Goal: Information Seeking & Learning: Learn about a topic

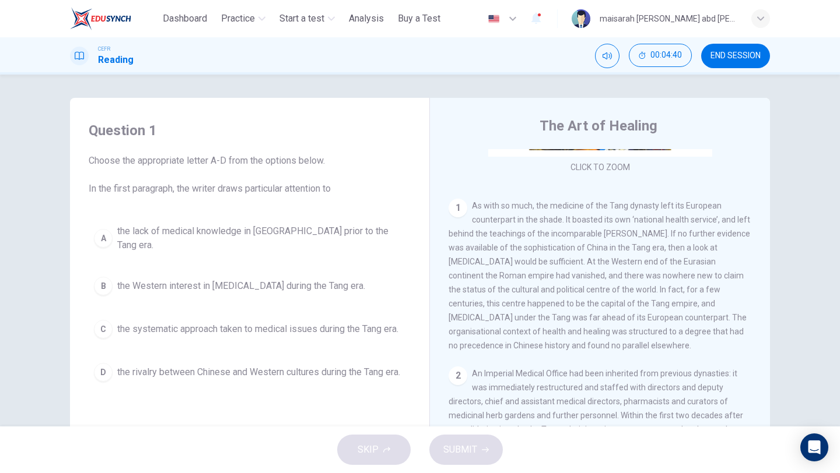
scroll to position [199, 0]
click at [303, 326] on span "the systematic approach taken to medical issues during the Tang era." at bounding box center [257, 329] width 281 height 14
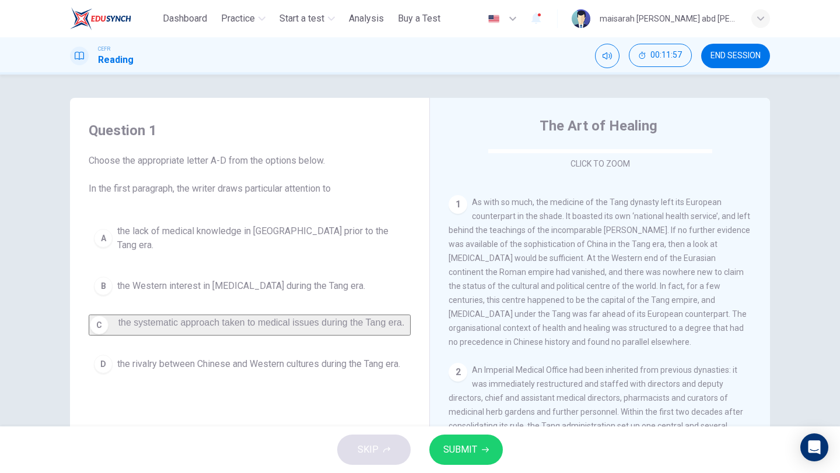
scroll to position [208, 0]
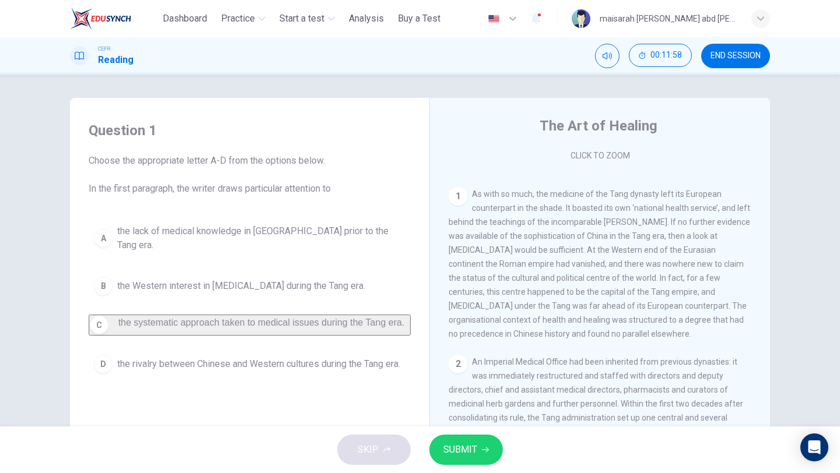
click at [287, 236] on span "the lack of medical knowledge in [GEOGRAPHIC_DATA] prior to the Tang era." at bounding box center [261, 238] width 288 height 28
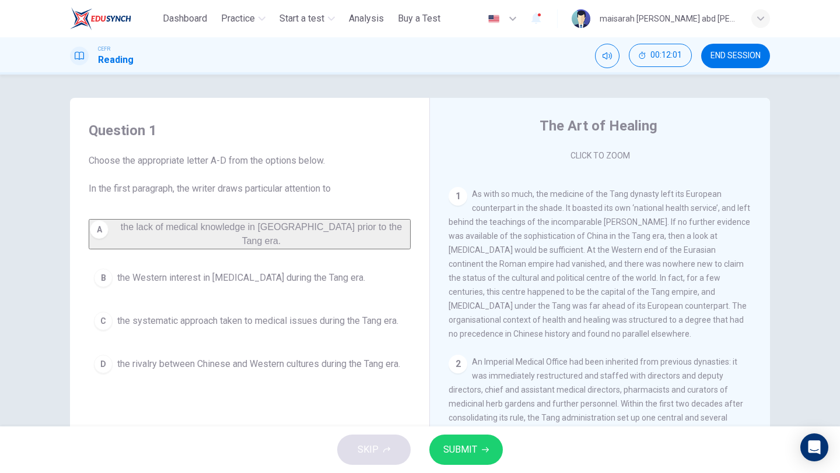
click at [491, 445] on button "SUBMIT" at bounding box center [465, 450] width 73 height 30
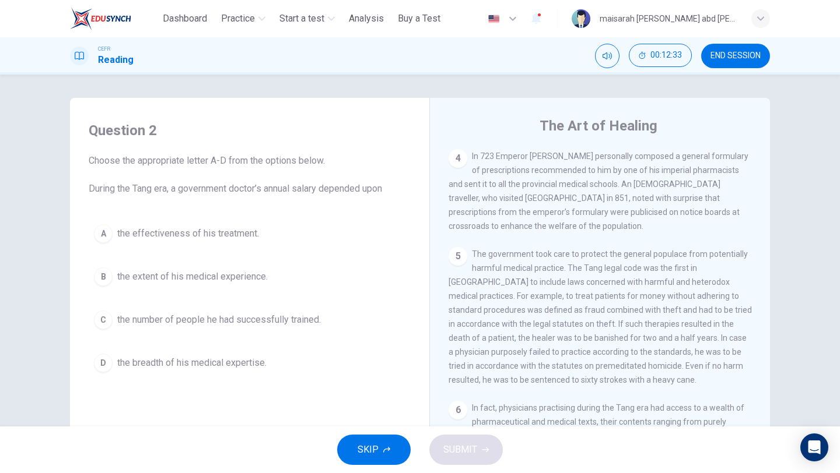
scroll to position [597, 0]
click at [609, 328] on span "The government took care to protect the general populace from potentially harmf…" at bounding box center [599, 315] width 303 height 135
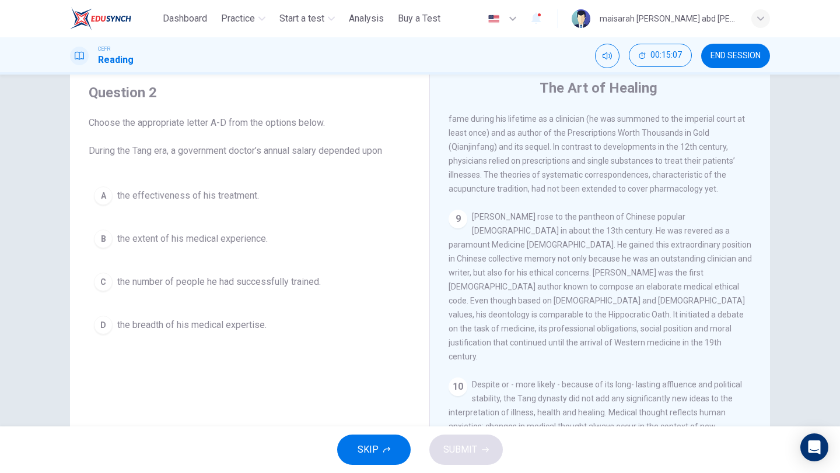
scroll to position [37, 0]
click at [264, 198] on button "A the effectiveness of his treatment." at bounding box center [250, 196] width 322 height 29
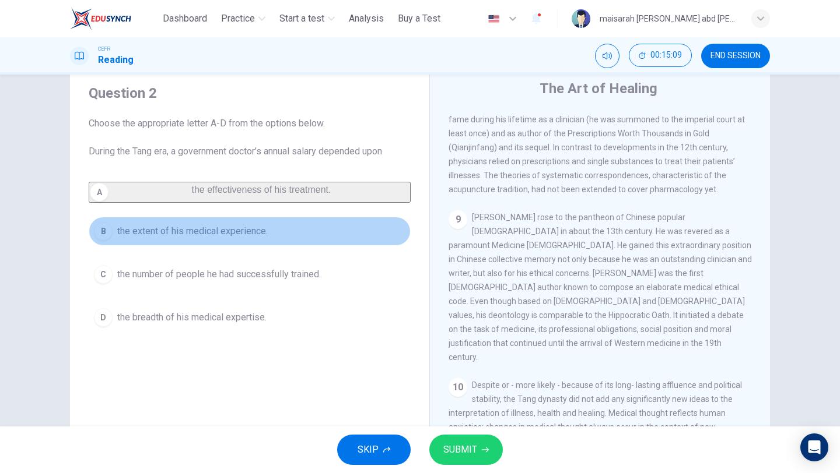
click at [268, 238] on span "the extent of his medical experience." at bounding box center [192, 231] width 150 height 14
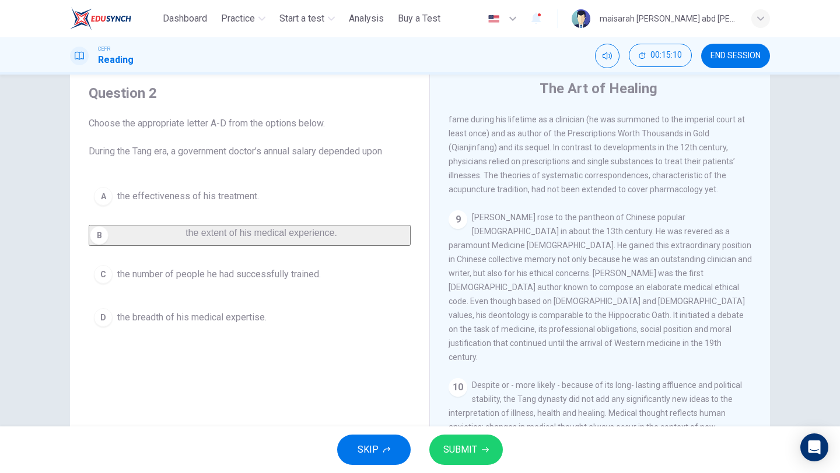
click at [290, 282] on span "the number of people he had successfully trained." at bounding box center [218, 275] width 203 height 14
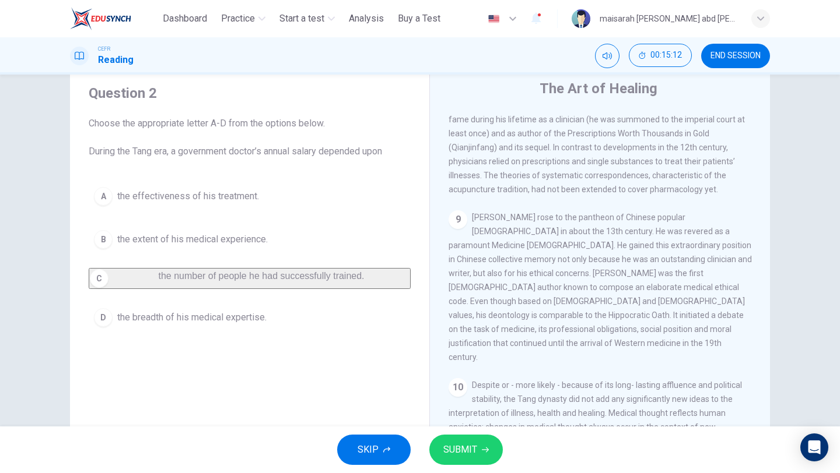
click at [265, 178] on div "Question 2 Choose the appropriate letter A-D from the options below. During the…" at bounding box center [249, 208] width 340 height 272
click at [270, 198] on button "A the effectiveness of his treatment." at bounding box center [250, 196] width 322 height 29
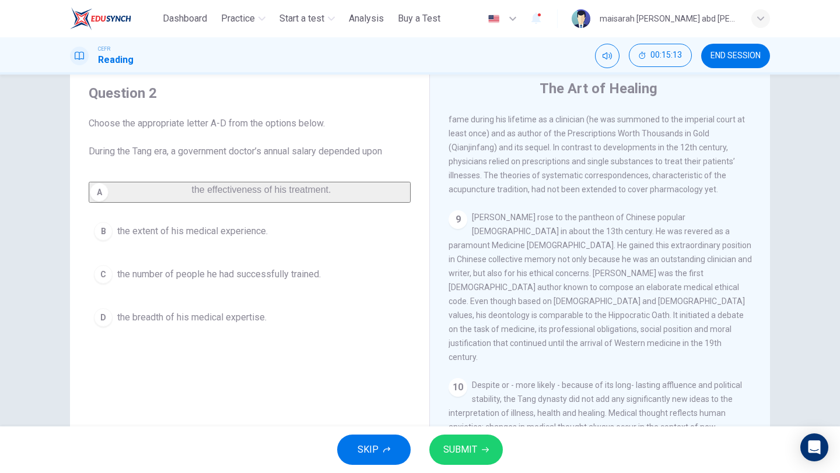
click at [468, 443] on span "SUBMIT" at bounding box center [460, 450] width 34 height 16
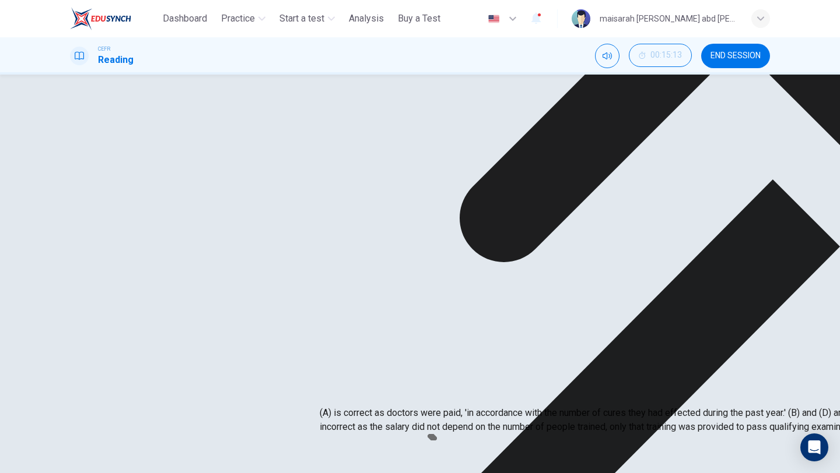
scroll to position [452, 0]
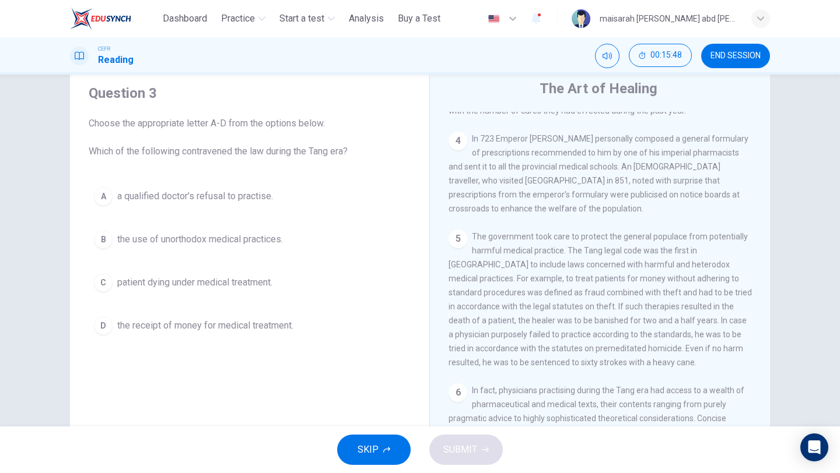
scroll to position [583, 0]
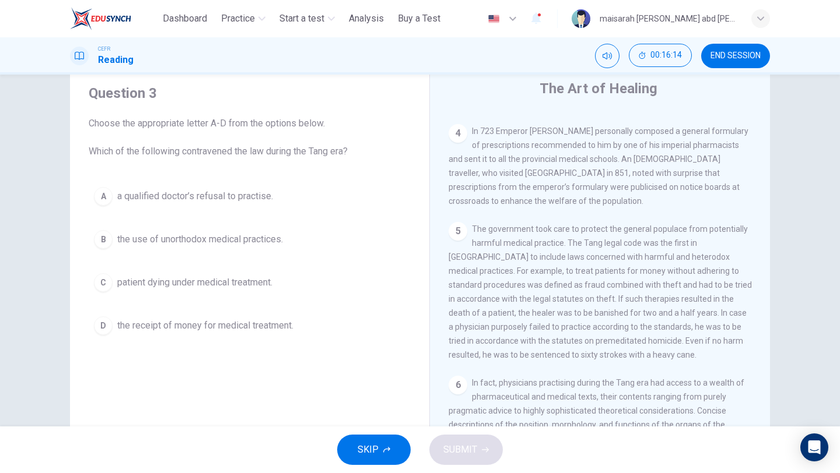
click at [230, 243] on span "the use of unorthodox medical practices." at bounding box center [200, 240] width 166 height 14
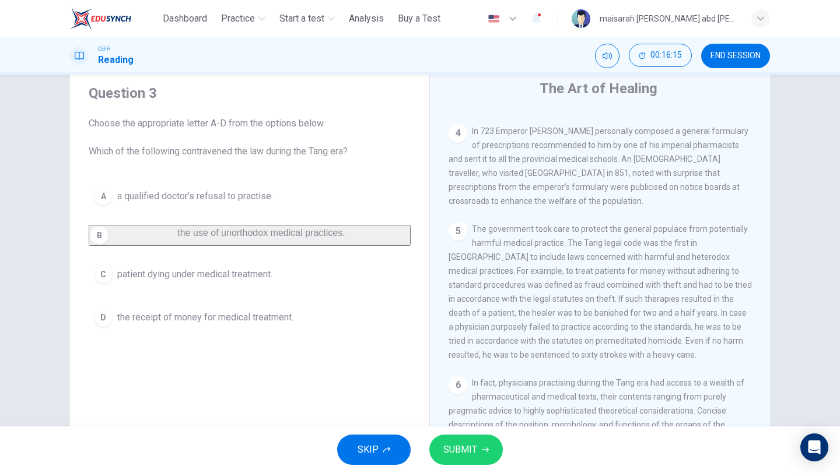
click at [475, 431] on div "SKIP SUBMIT" at bounding box center [420, 450] width 840 height 47
click at [501, 447] on button "SUBMIT" at bounding box center [465, 450] width 73 height 30
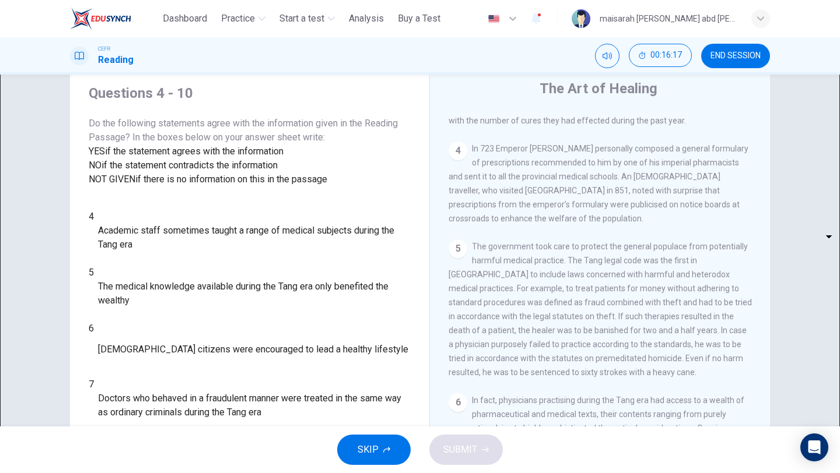
scroll to position [718, 0]
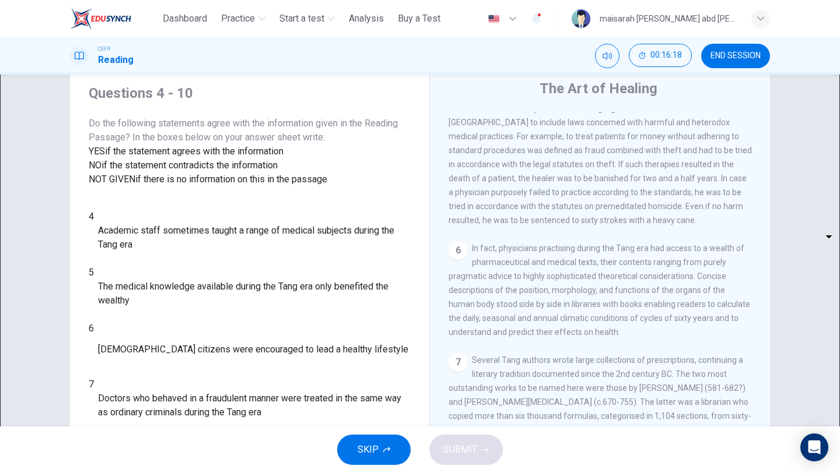
click at [385, 452] on icon "button" at bounding box center [386, 450] width 7 height 7
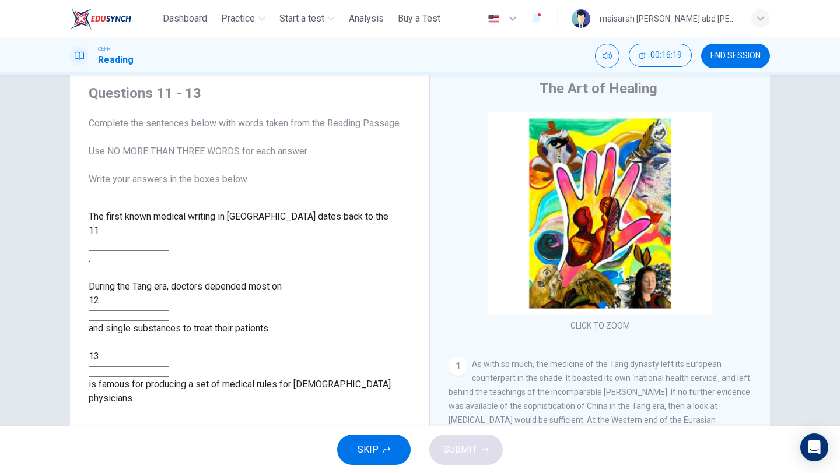
click at [368, 466] on div "SKIP SUBMIT" at bounding box center [420, 450] width 840 height 47
click at [366, 456] on span "SKIP" at bounding box center [367, 450] width 21 height 16
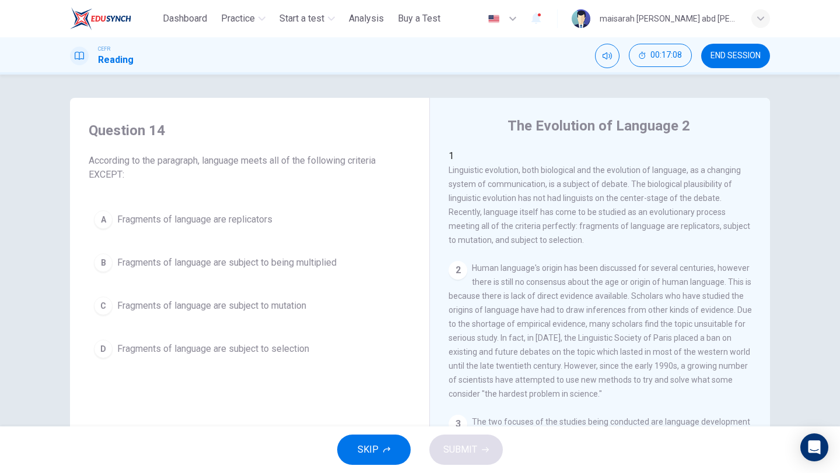
click at [286, 268] on span "Fragments of language are subject to being multiplied" at bounding box center [226, 263] width 219 height 14
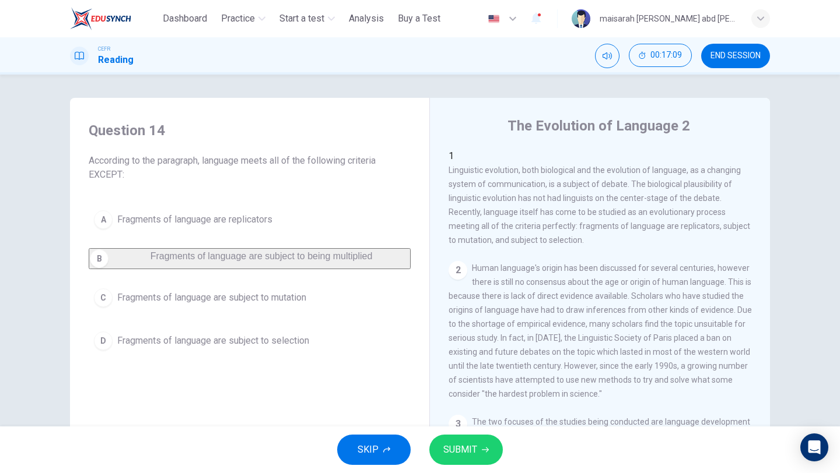
click at [460, 454] on span "SUBMIT" at bounding box center [460, 450] width 34 height 16
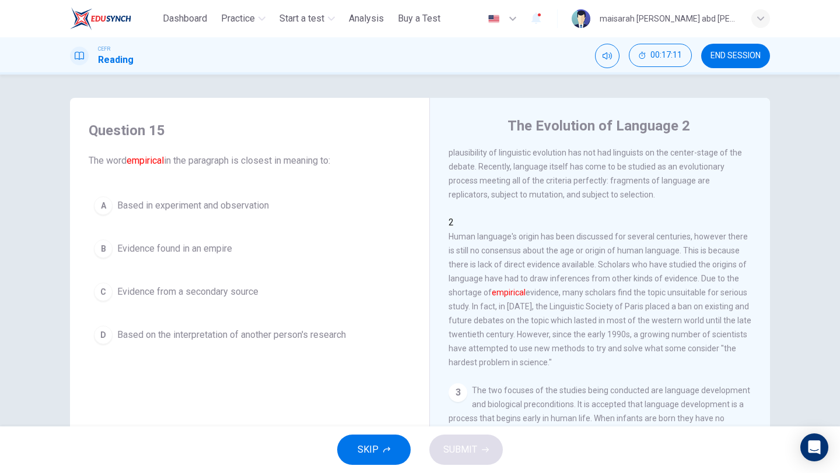
scroll to position [40, 0]
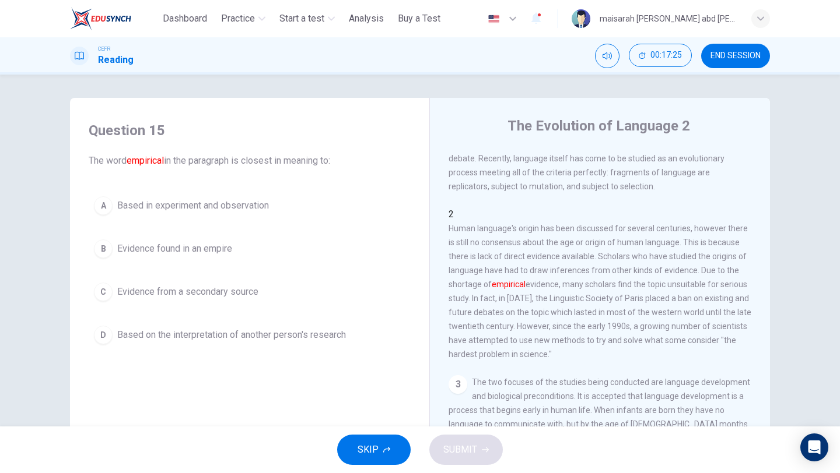
click at [247, 292] on span "Evidence from a secondary source" at bounding box center [187, 292] width 141 height 14
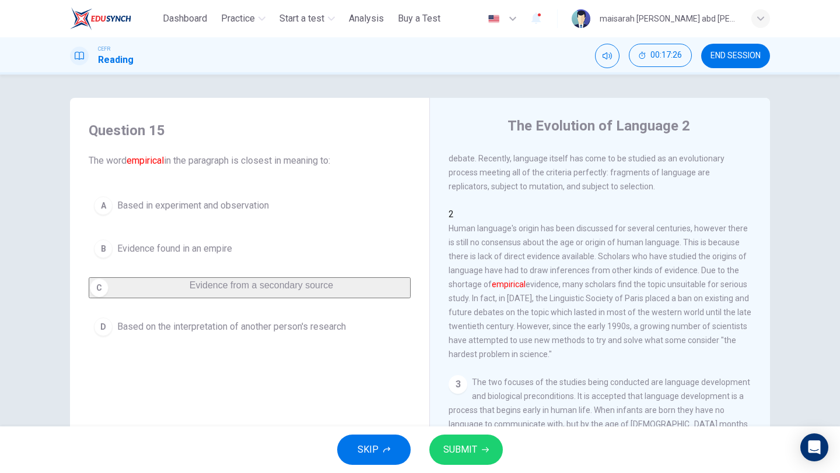
click at [265, 325] on button "D Based on the interpretation of another person's research" at bounding box center [250, 327] width 322 height 29
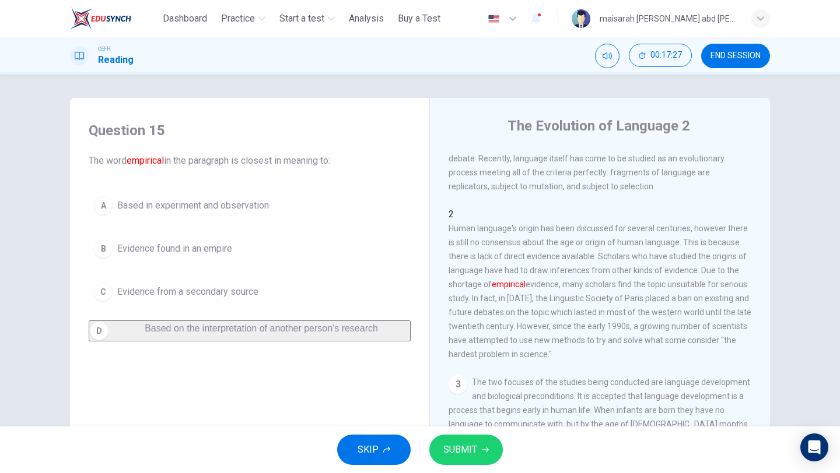
click at [258, 210] on span "Based in experiment and observation" at bounding box center [193, 206] width 152 height 14
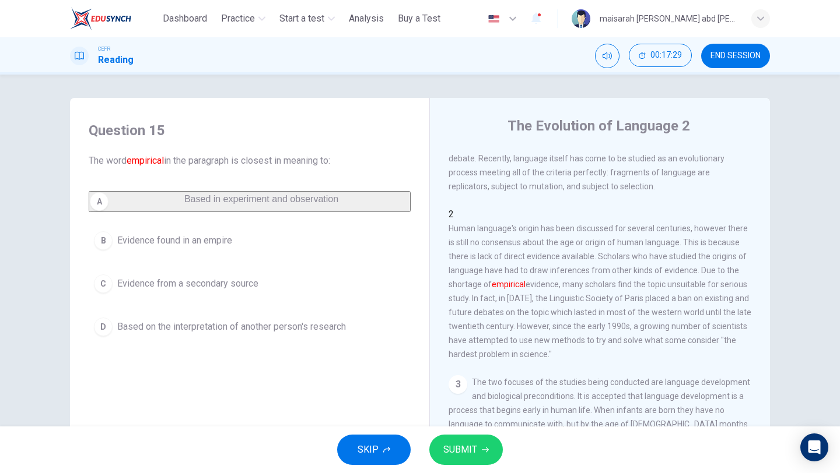
click at [251, 252] on button "B Evidence found in an empire" at bounding box center [250, 240] width 322 height 29
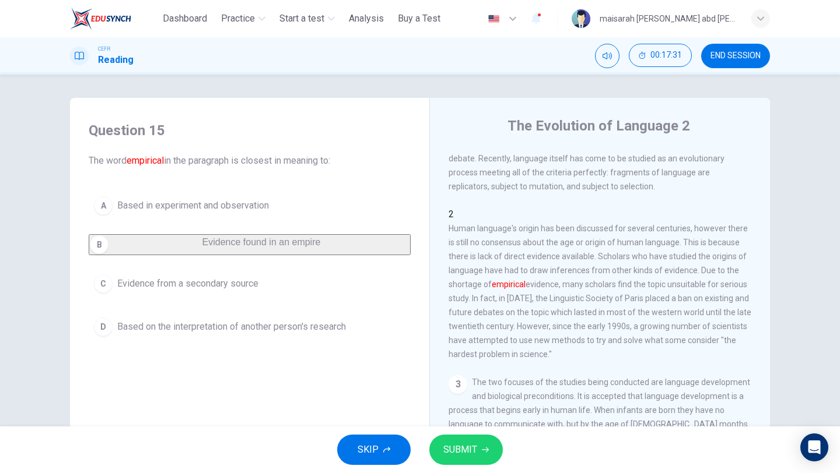
click at [468, 459] on button "SUBMIT" at bounding box center [465, 450] width 73 height 30
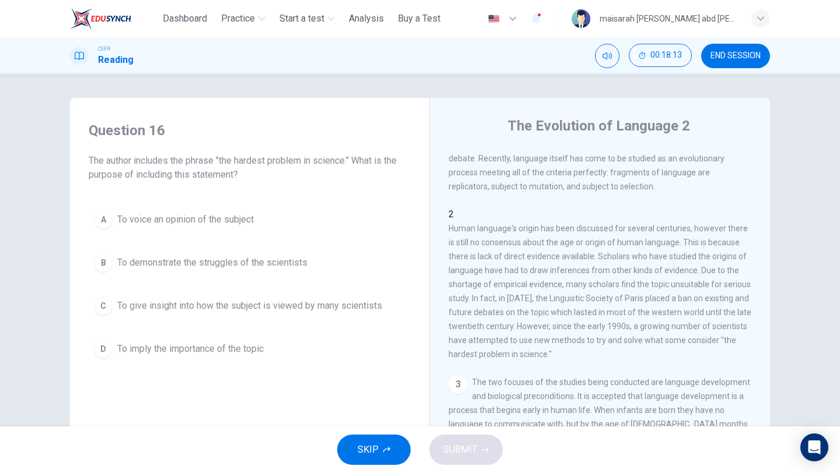
click at [284, 258] on span "To demonstrate the struggles of the scientists" at bounding box center [212, 263] width 190 height 14
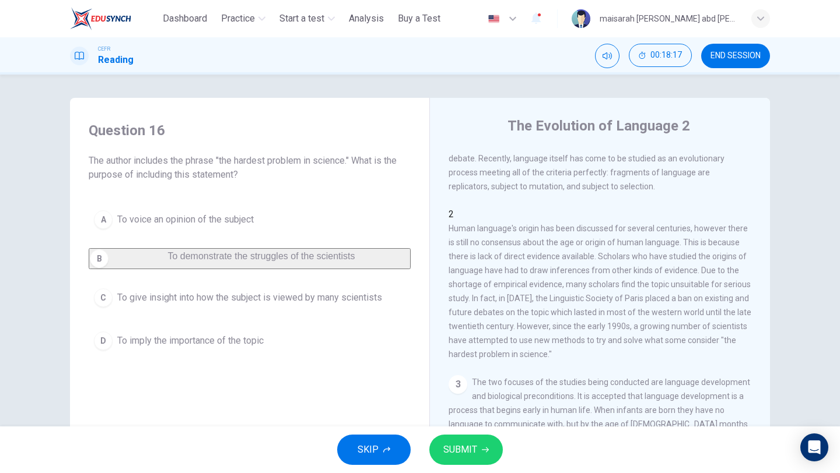
click at [500, 458] on div "SKIP SUBMIT" at bounding box center [420, 450] width 840 height 47
click at [482, 447] on icon "button" at bounding box center [485, 450] width 7 height 7
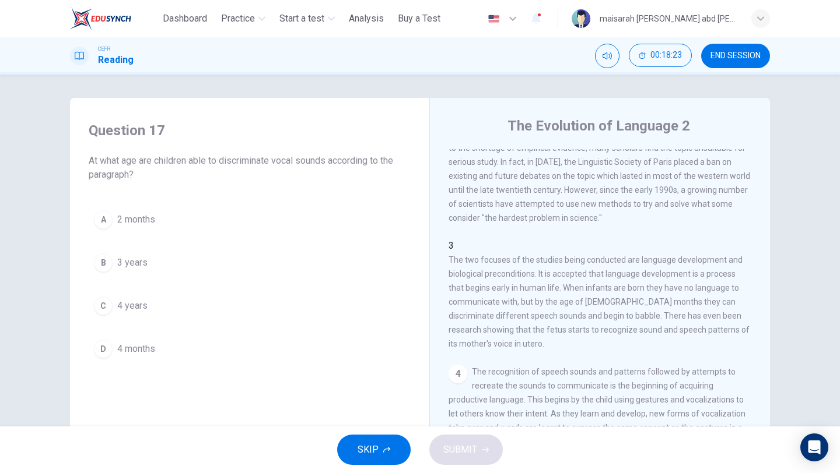
scroll to position [166, 0]
click at [126, 345] on span "4 months" at bounding box center [136, 349] width 38 height 14
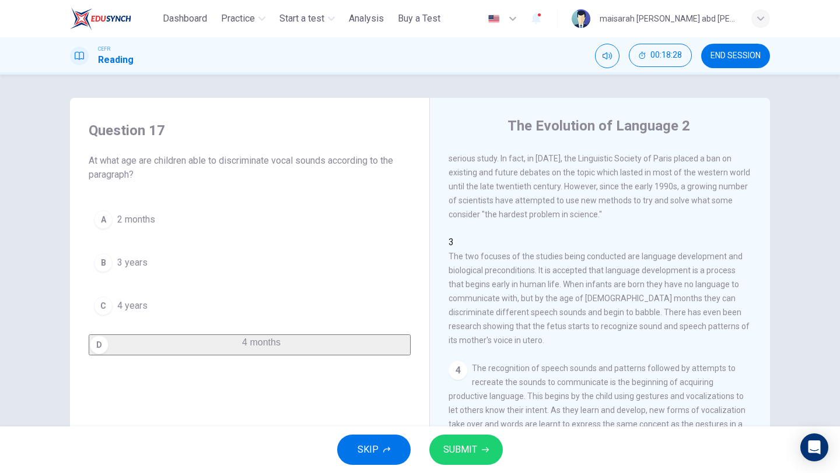
click at [478, 455] on button "SUBMIT" at bounding box center [465, 450] width 73 height 30
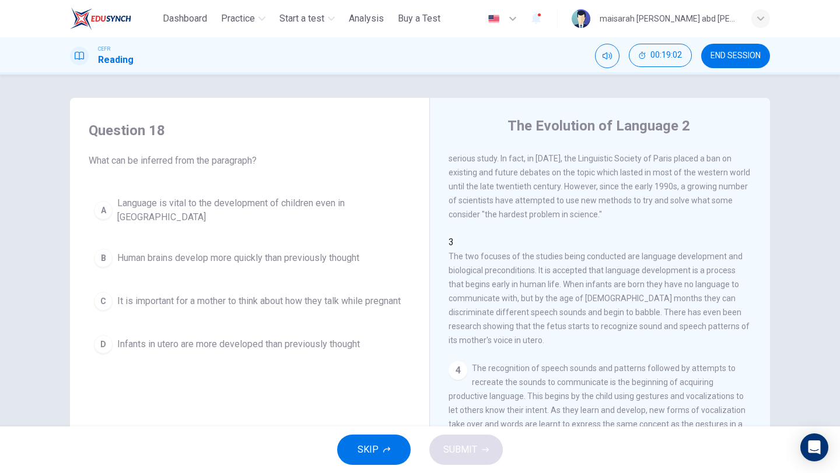
click at [328, 215] on button "A Language is vital to the development of children even in [GEOGRAPHIC_DATA]" at bounding box center [250, 210] width 322 height 38
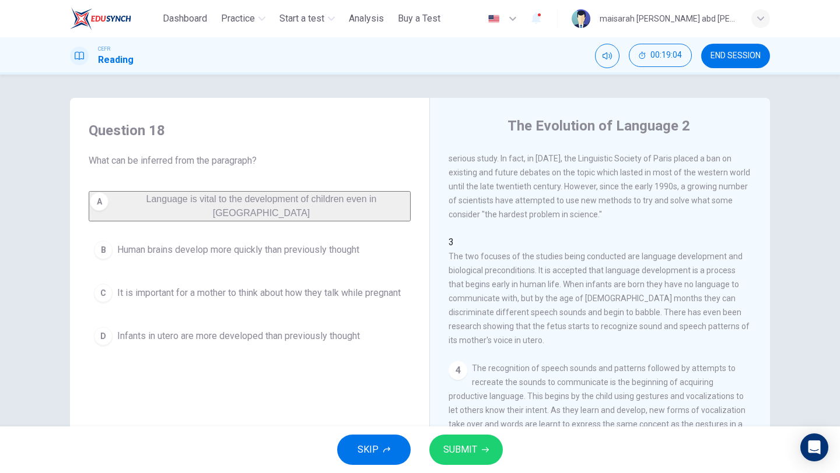
click at [498, 446] on button "SUBMIT" at bounding box center [465, 450] width 73 height 30
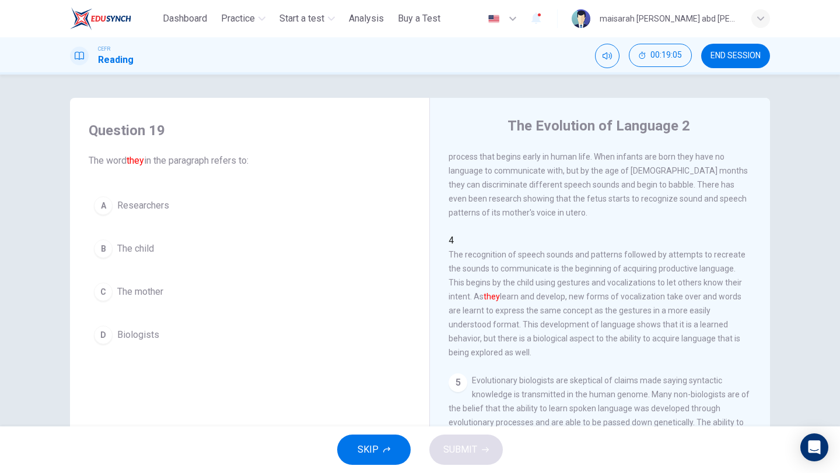
scroll to position [287, 0]
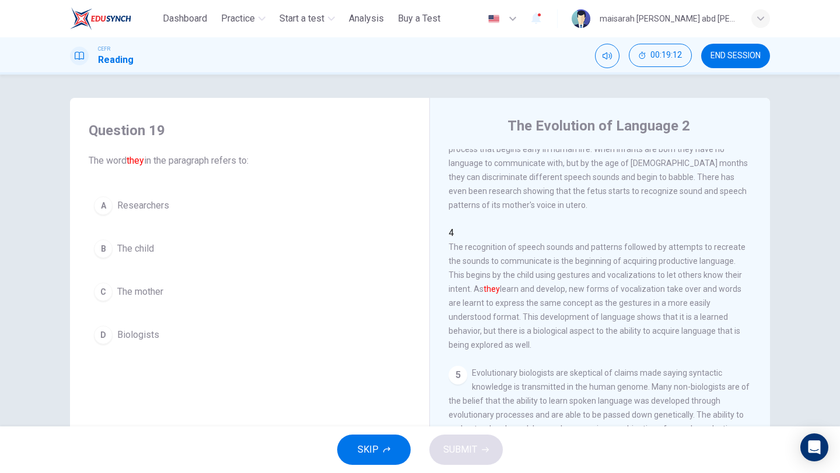
click at [133, 259] on button "B The child" at bounding box center [250, 248] width 322 height 29
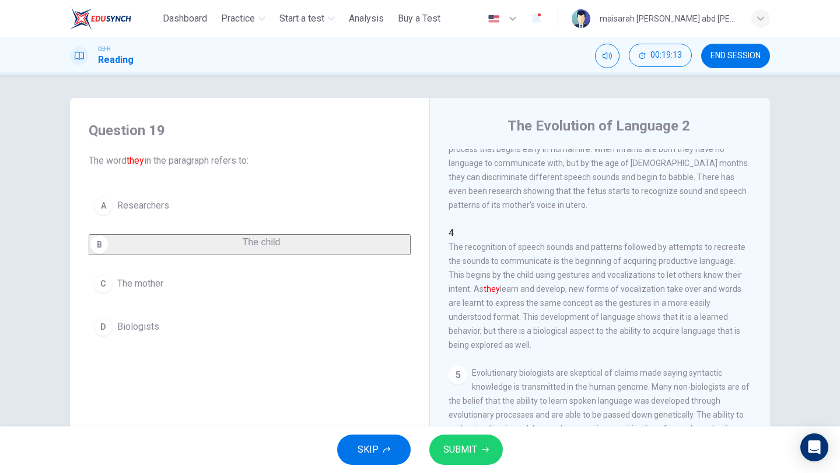
click at [454, 448] on span "SUBMIT" at bounding box center [460, 450] width 34 height 16
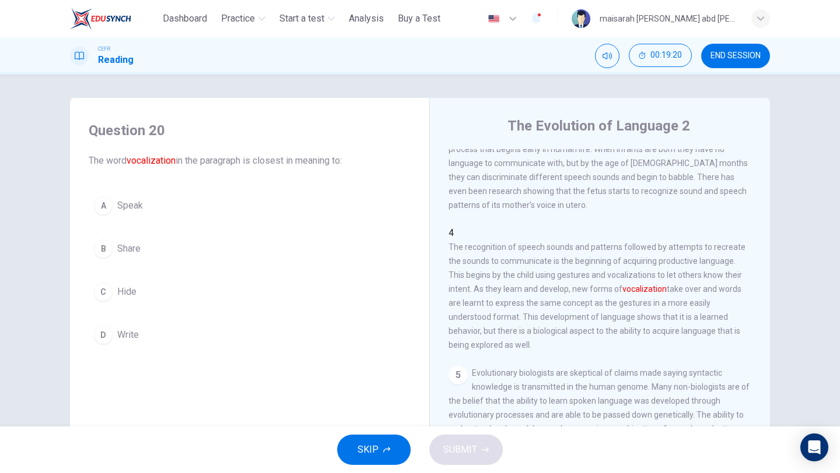
click at [142, 220] on button "A Speak" at bounding box center [250, 205] width 322 height 29
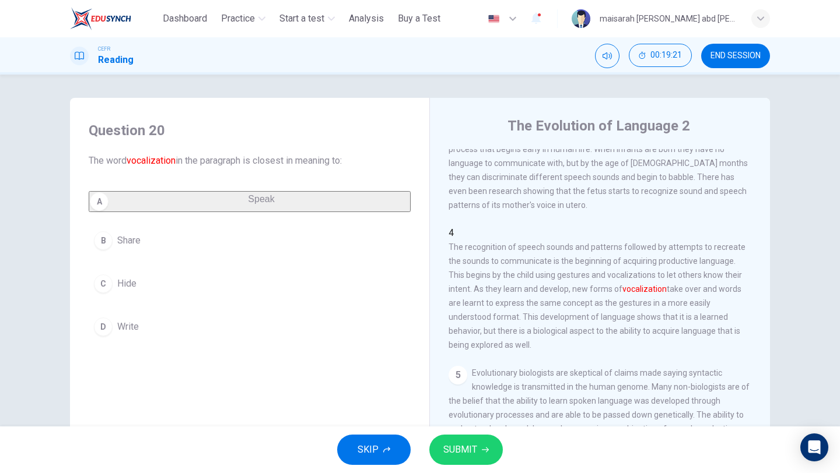
click at [475, 441] on button "SUBMIT" at bounding box center [465, 450] width 73 height 30
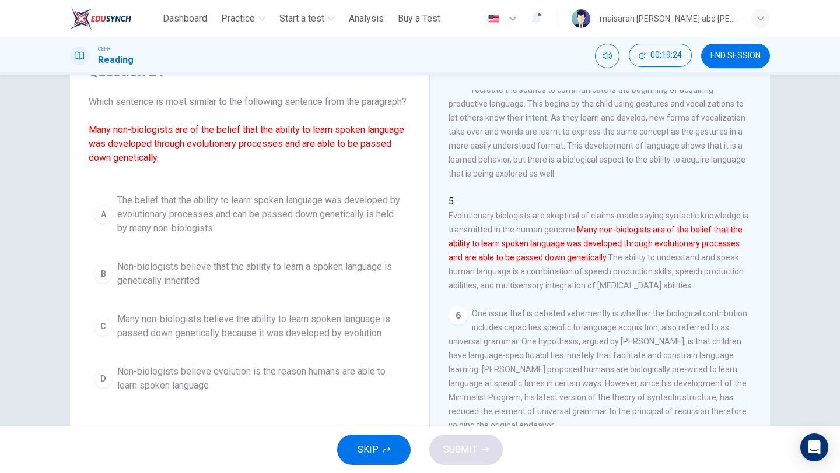
scroll to position [69, 0]
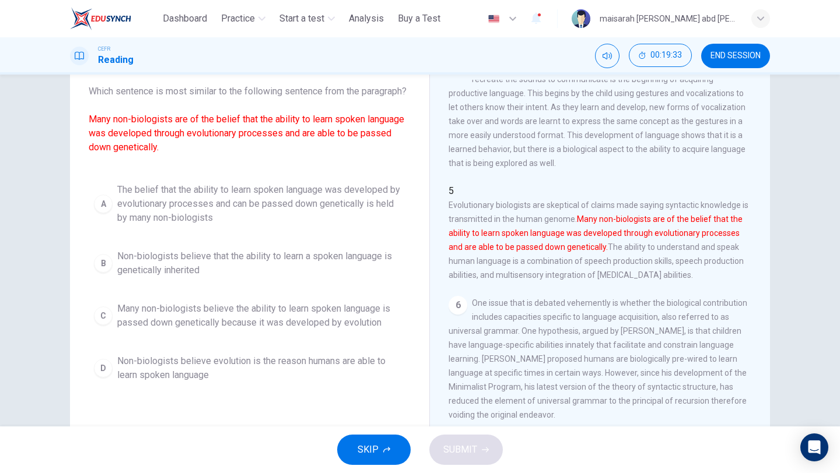
click at [244, 225] on span "The belief that the ability to learn spoken language was developed by evolution…" at bounding box center [261, 204] width 288 height 42
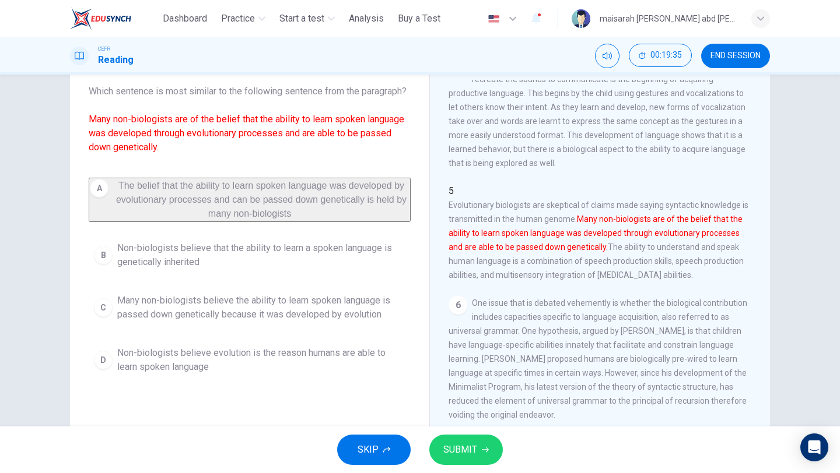
click at [458, 448] on span "SUBMIT" at bounding box center [460, 450] width 34 height 16
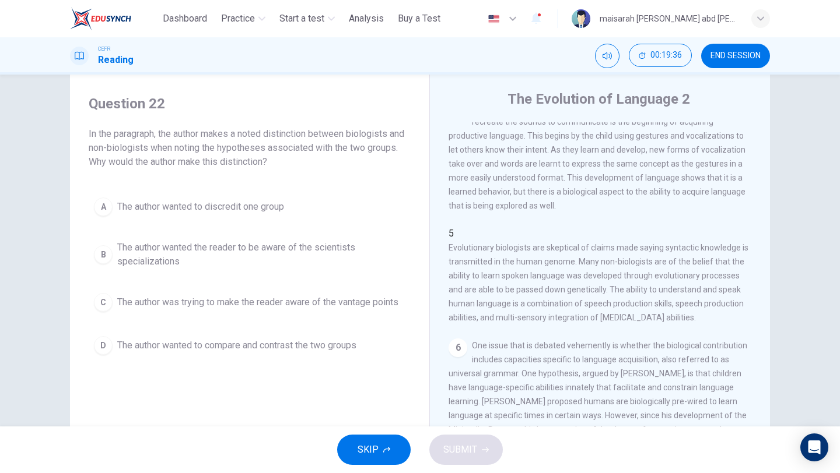
scroll to position [18, 0]
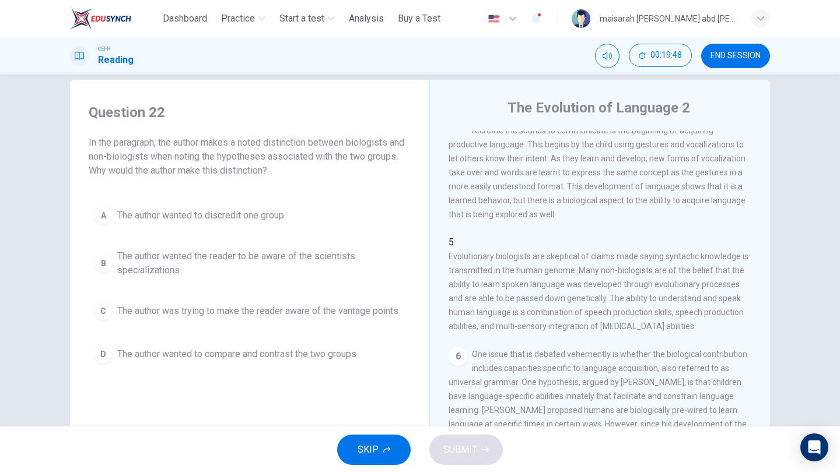
click at [321, 258] on span "The author wanted the reader to be aware of the scientists specializations" at bounding box center [261, 264] width 288 height 28
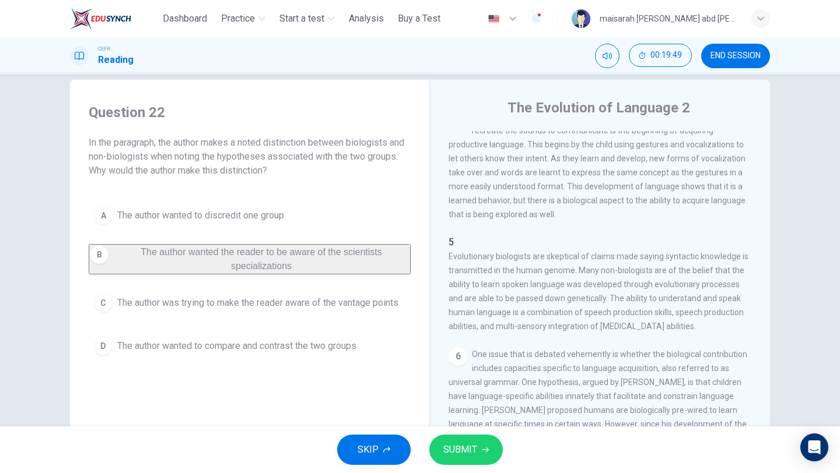
click at [282, 227] on button "A The author wanted to discredit one group" at bounding box center [250, 215] width 322 height 29
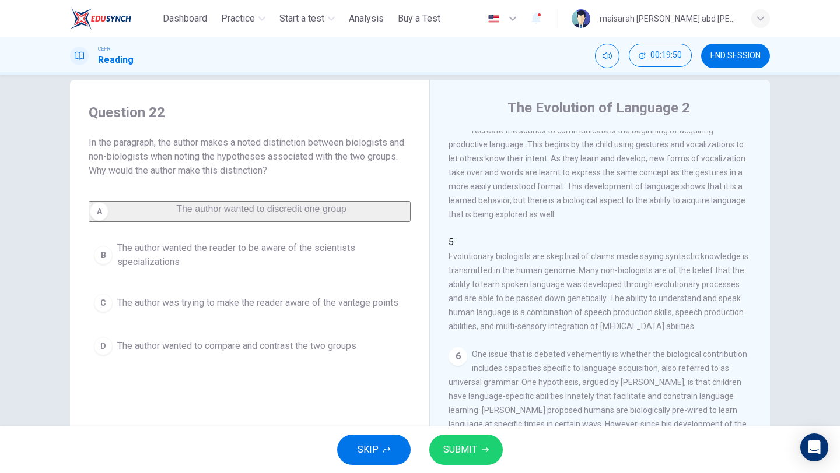
click at [324, 310] on span "The author was trying to make the reader aware of the vantage points" at bounding box center [257, 303] width 281 height 14
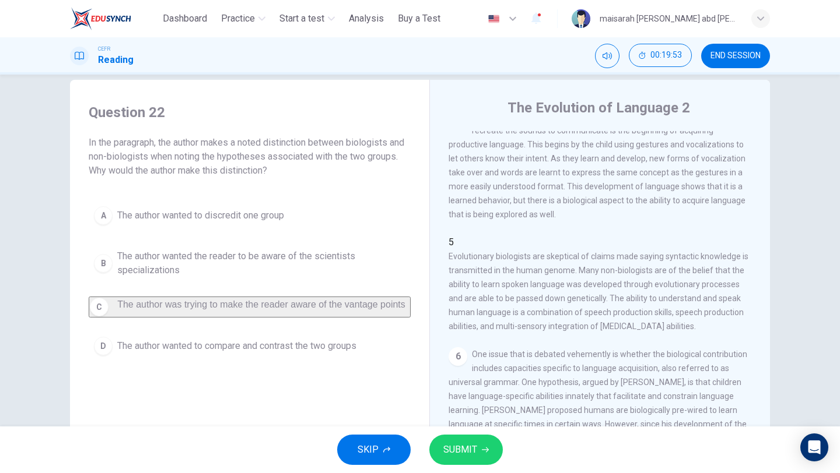
click at [344, 352] on span "The author wanted to compare and contrast the two groups" at bounding box center [236, 346] width 239 height 14
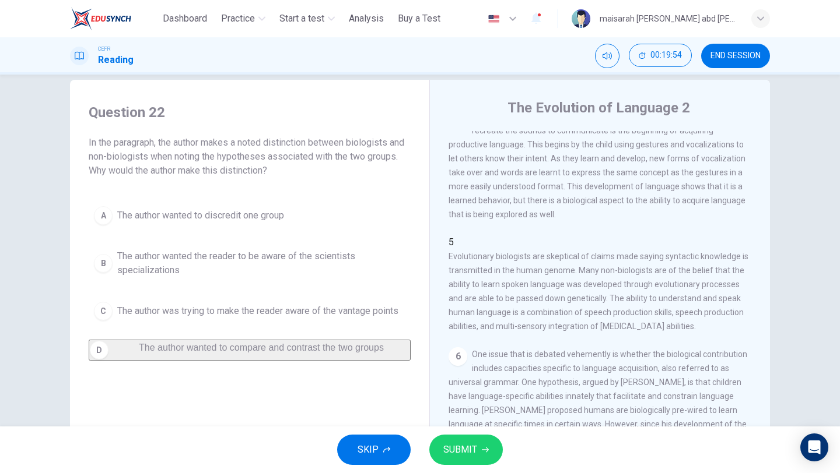
click at [467, 447] on span "SUBMIT" at bounding box center [460, 450] width 34 height 16
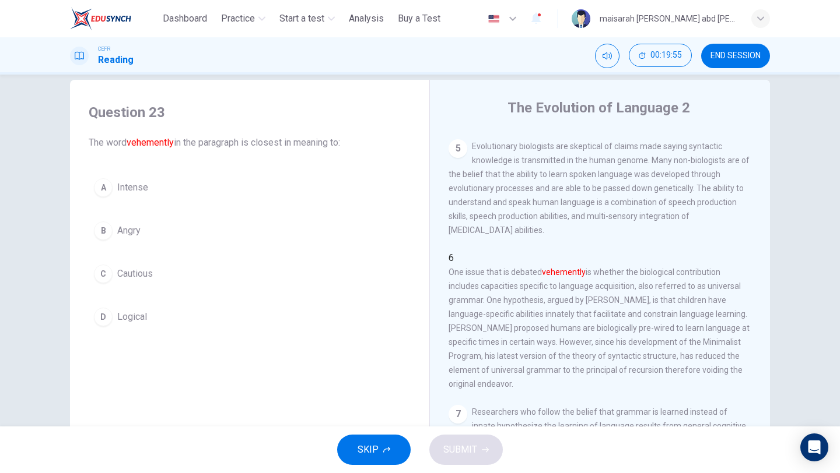
scroll to position [494, 0]
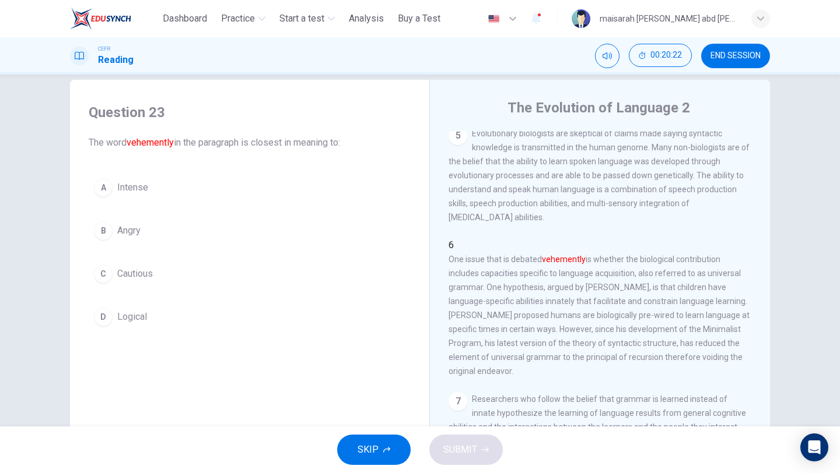
click at [125, 189] on span "Intense" at bounding box center [132, 188] width 31 height 14
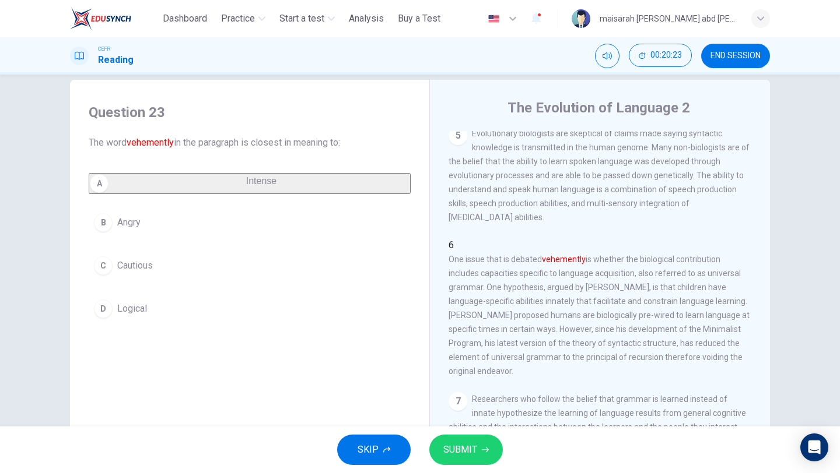
click at [469, 448] on span "SUBMIT" at bounding box center [460, 450] width 34 height 16
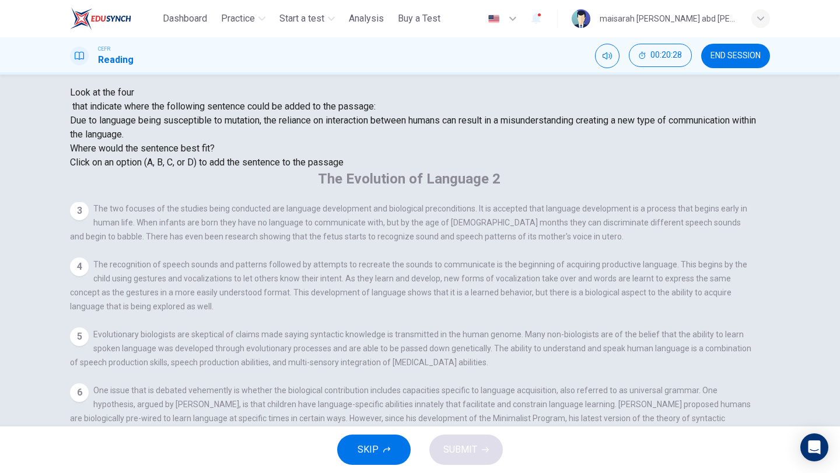
scroll to position [100, 0]
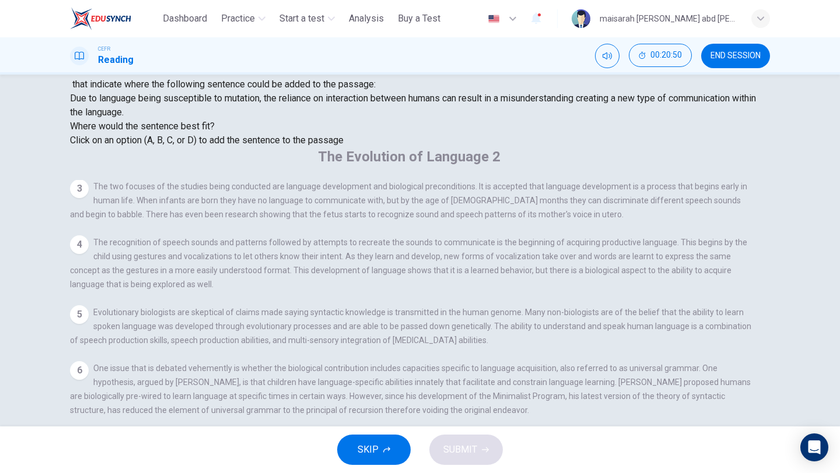
click at [496, 462] on input at bounding box center [456, 467] width 80 height 10
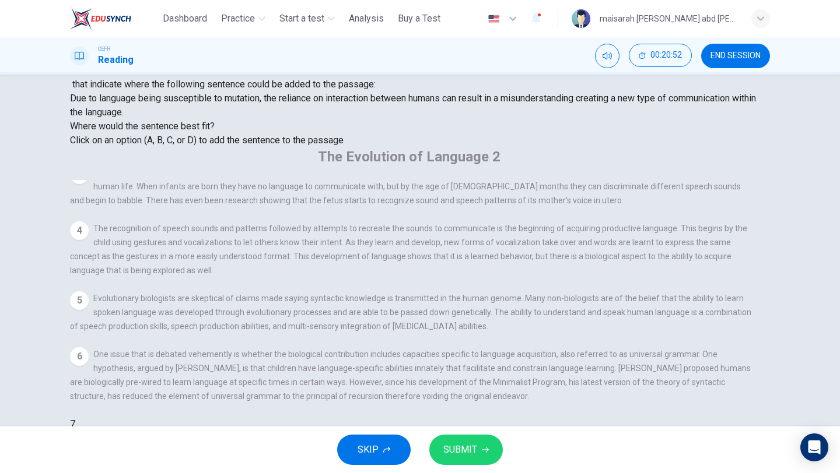
click at [535, 431] on div "A Researchers who follow the belief that grammar is learned instead of innate h…" at bounding box center [411, 466] width 682 height 70
click at [561, 473] on input at bounding box center [601, 481] width 80 height 10
click at [156, 434] on input at bounding box center [116, 439] width 80 height 10
click at [504, 462] on input at bounding box center [528, 467] width 80 height 10
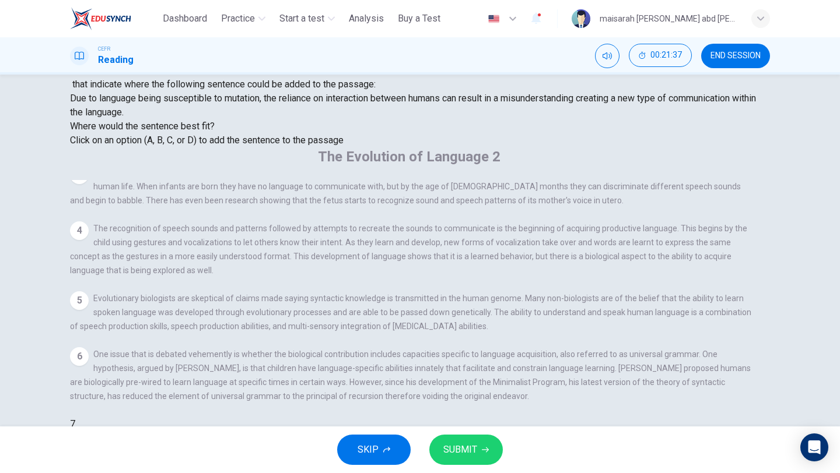
click at [476, 439] on button "SUBMIT" at bounding box center [465, 450] width 73 height 30
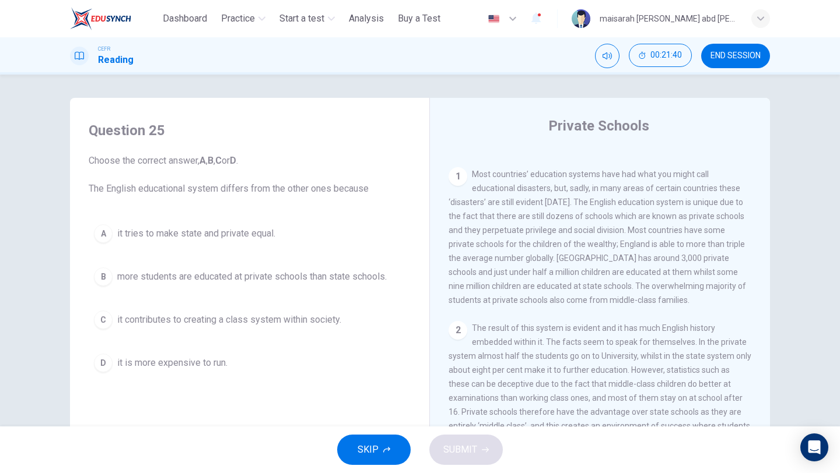
scroll to position [230, 0]
click at [307, 321] on span "it contributes to creating a class system within society." at bounding box center [229, 320] width 224 height 14
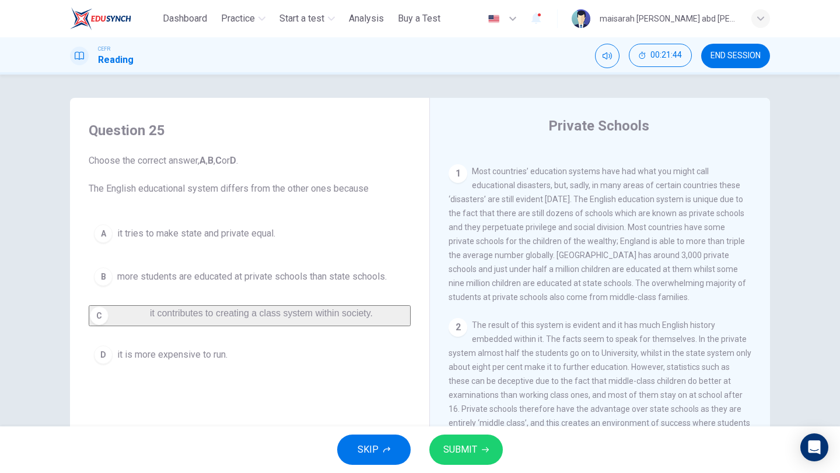
click at [483, 448] on icon "button" at bounding box center [485, 450] width 7 height 7
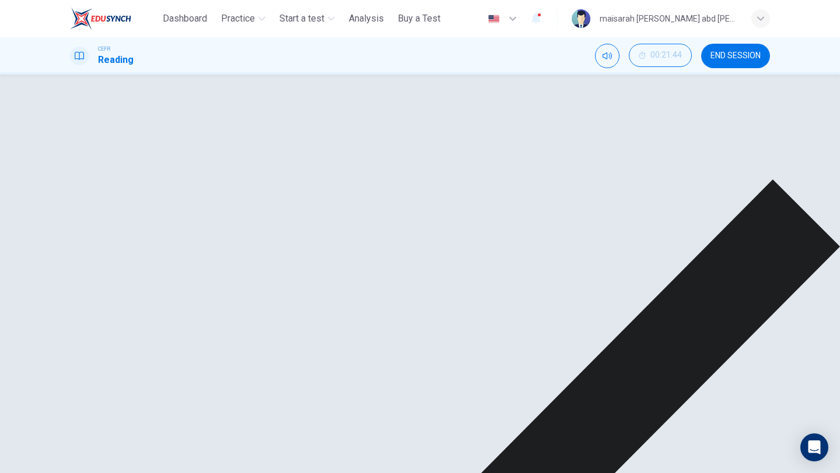
scroll to position [353, 0]
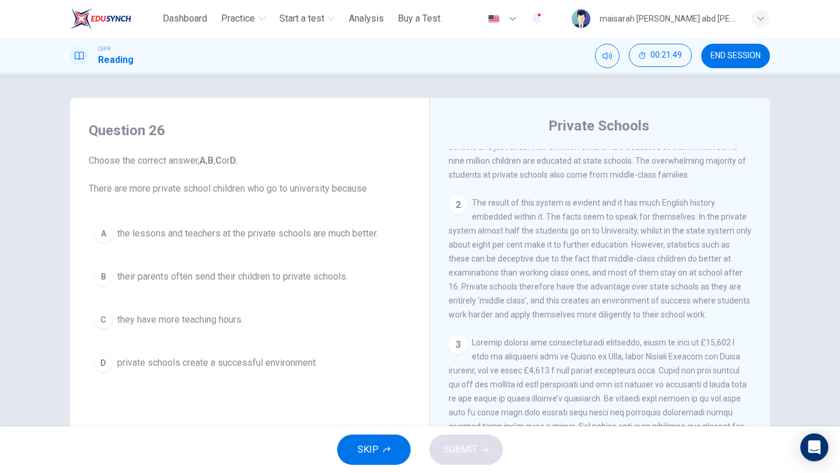
click at [257, 351] on button "D private schools create a successful environment." at bounding box center [250, 363] width 322 height 29
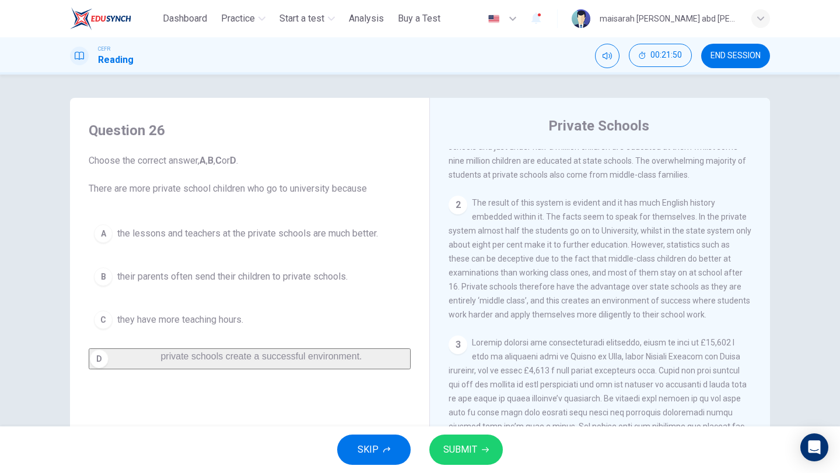
click at [459, 431] on div "SKIP SUBMIT" at bounding box center [420, 450] width 840 height 47
click at [472, 448] on span "SUBMIT" at bounding box center [460, 450] width 34 height 16
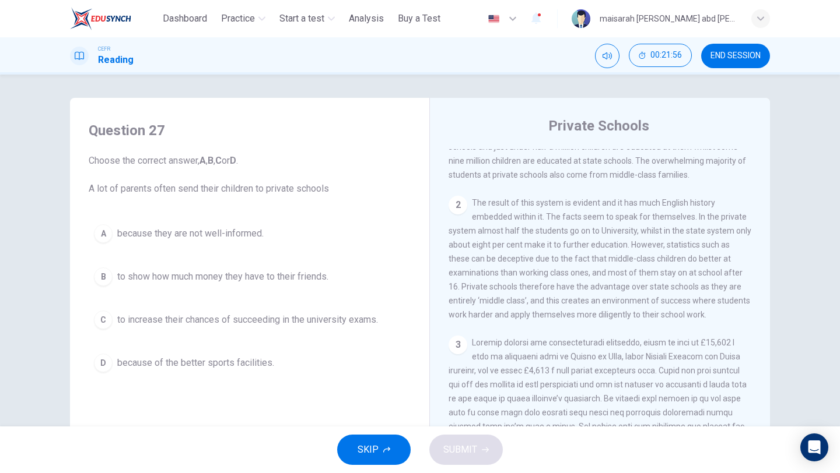
click at [269, 320] on span "to increase their chances of succeeding in the university exams." at bounding box center [247, 320] width 261 height 14
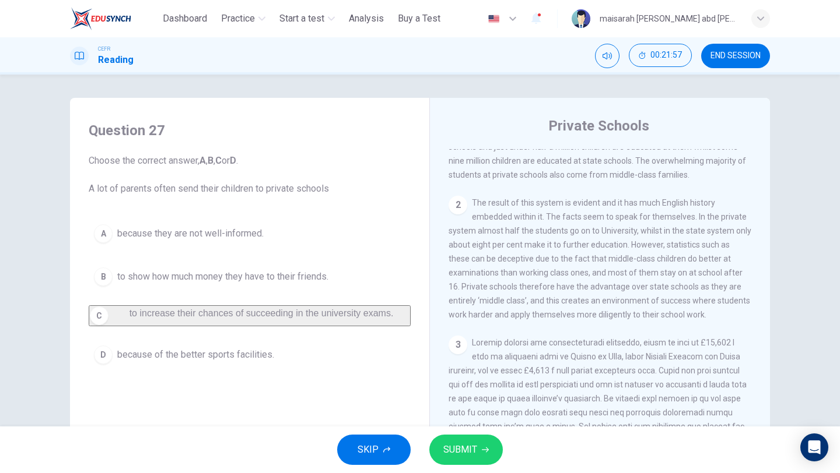
click at [474, 446] on span "SUBMIT" at bounding box center [460, 450] width 34 height 16
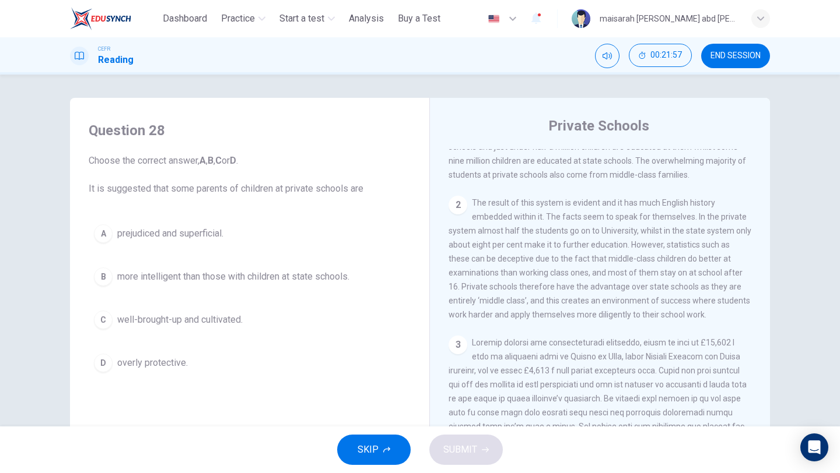
scroll to position [9, 0]
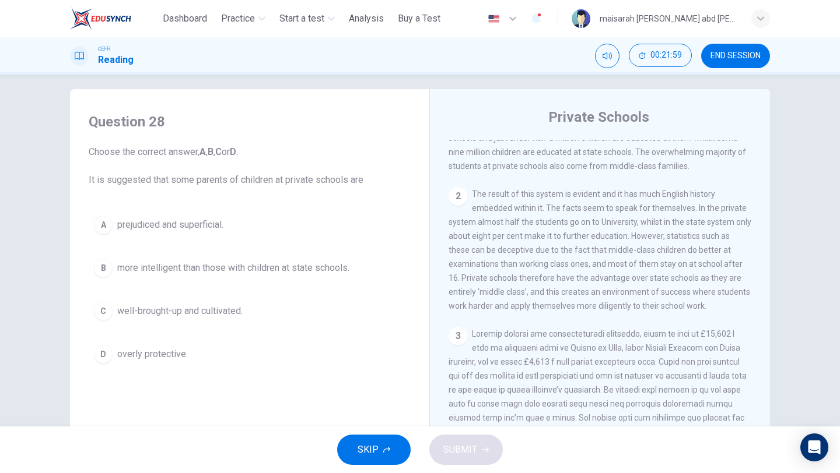
click at [206, 233] on button "A prejudiced and superficial." at bounding box center [250, 224] width 322 height 29
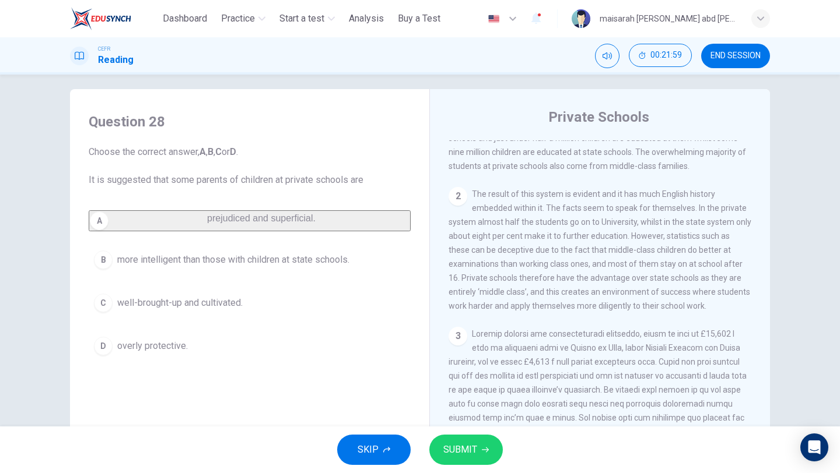
click at [445, 445] on span "SUBMIT" at bounding box center [460, 450] width 34 height 16
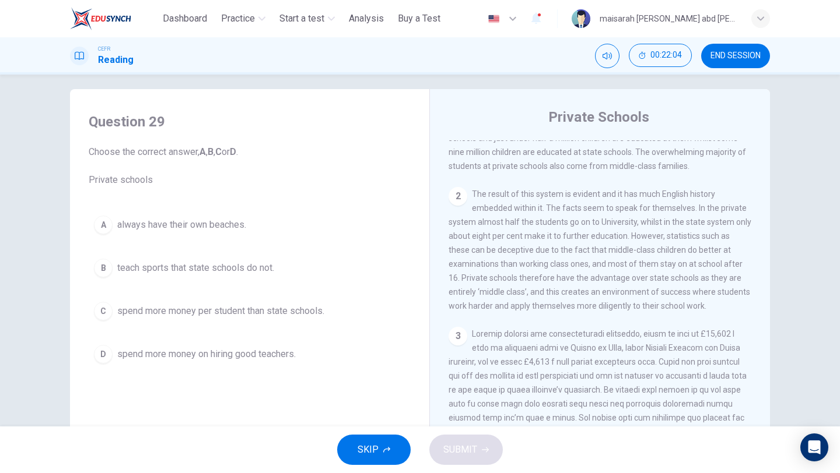
click at [276, 313] on span "spend more money per student than state schools." at bounding box center [220, 311] width 207 height 14
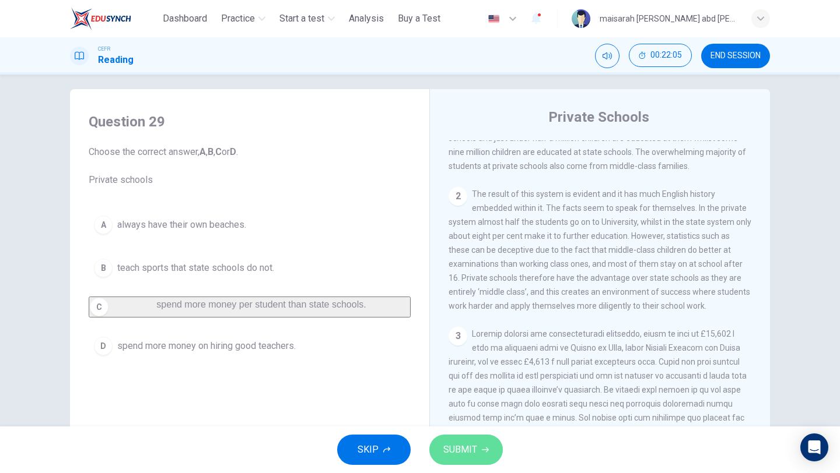
click at [469, 452] on span "SUBMIT" at bounding box center [460, 450] width 34 height 16
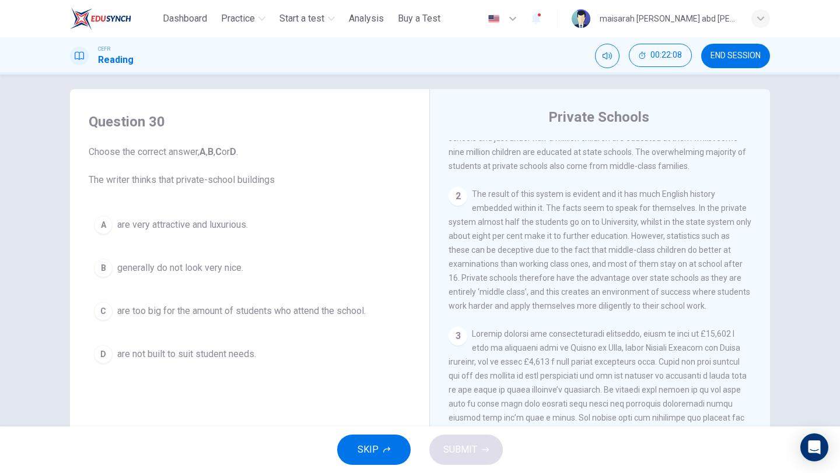
click at [225, 235] on button "A are very attractive and luxurious." at bounding box center [250, 224] width 322 height 29
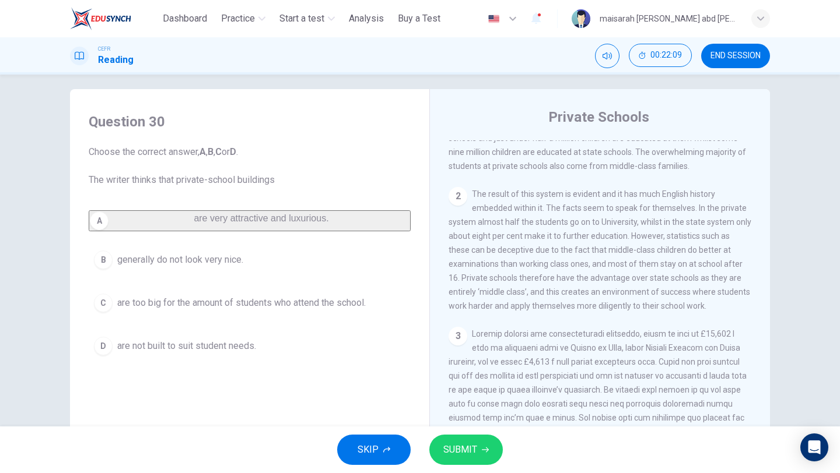
click at [461, 452] on span "SUBMIT" at bounding box center [460, 450] width 34 height 16
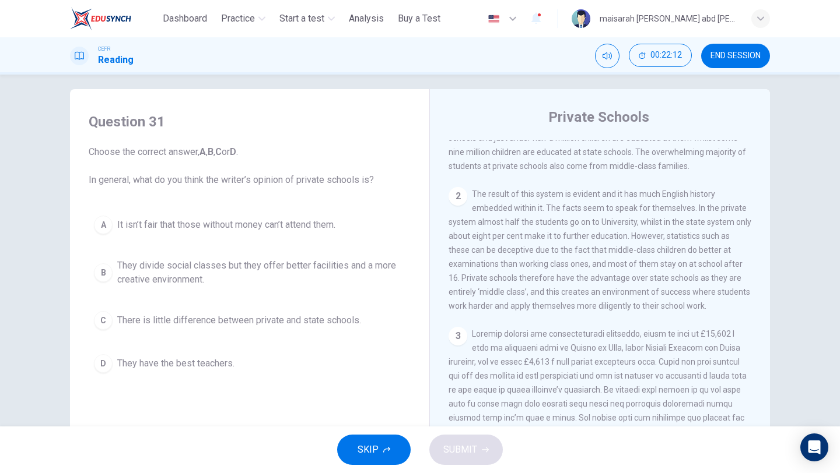
click at [250, 266] on span "They divide social classes but they offer better facilities and a more creative…" at bounding box center [261, 273] width 288 height 28
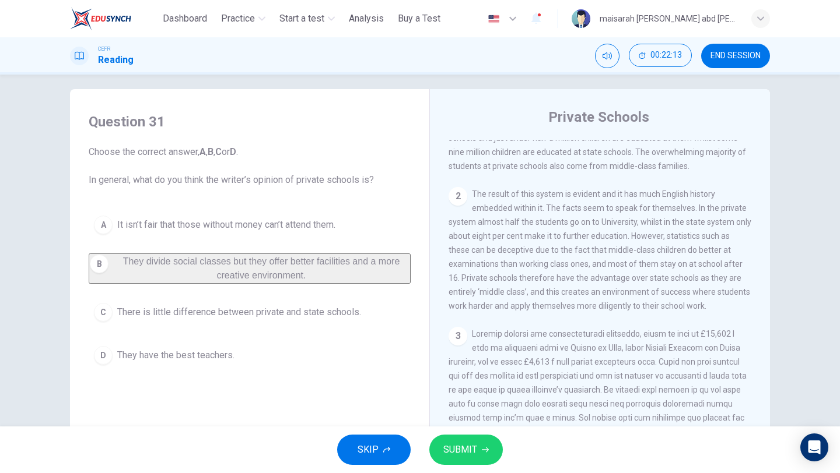
click at [473, 469] on div "SKIP SUBMIT" at bounding box center [420, 450] width 840 height 47
click at [473, 444] on span "SUBMIT" at bounding box center [460, 450] width 34 height 16
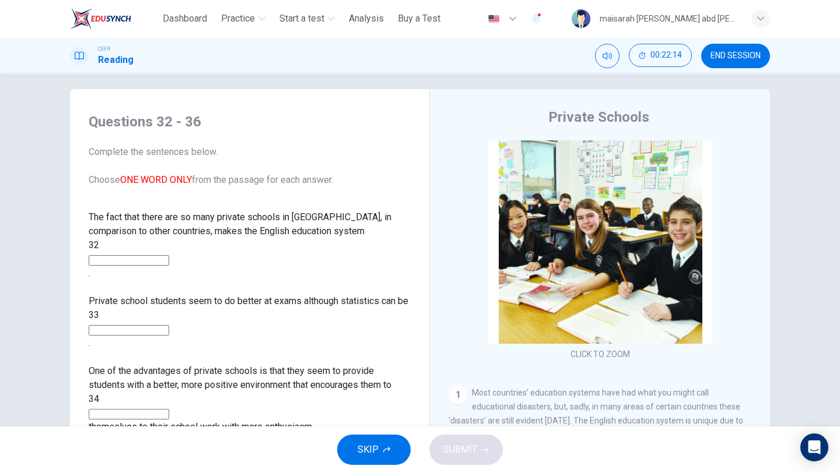
click at [363, 451] on span "SKIP" at bounding box center [367, 450] width 21 height 16
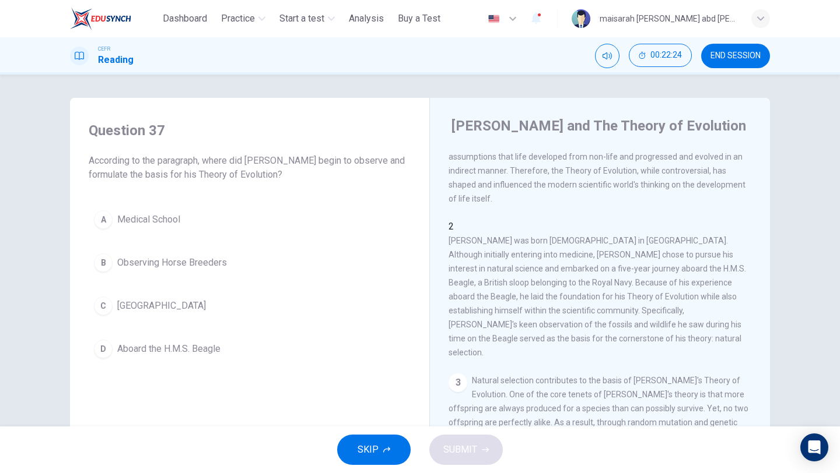
scroll to position [100, 0]
